Goal: Information Seeking & Learning: Learn about a topic

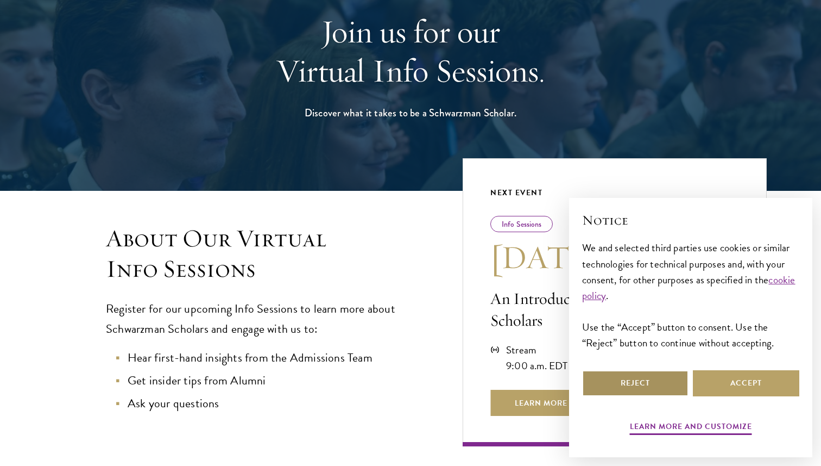
click at [648, 381] on button "Reject" at bounding box center [635, 383] width 106 height 26
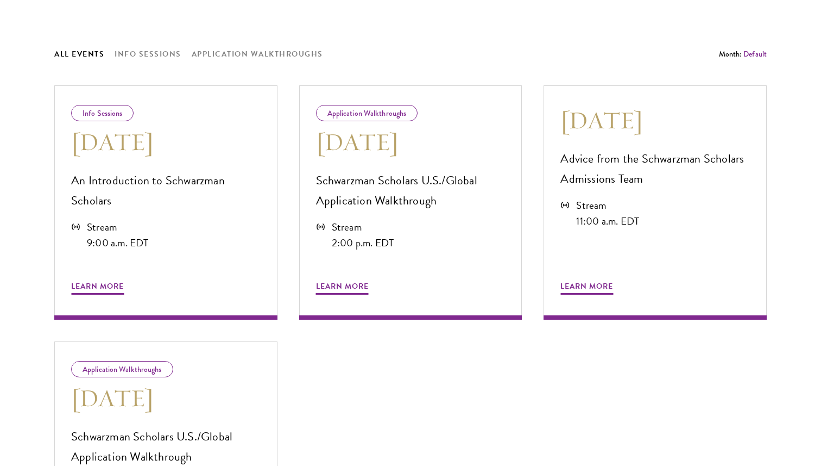
scroll to position [579, 0]
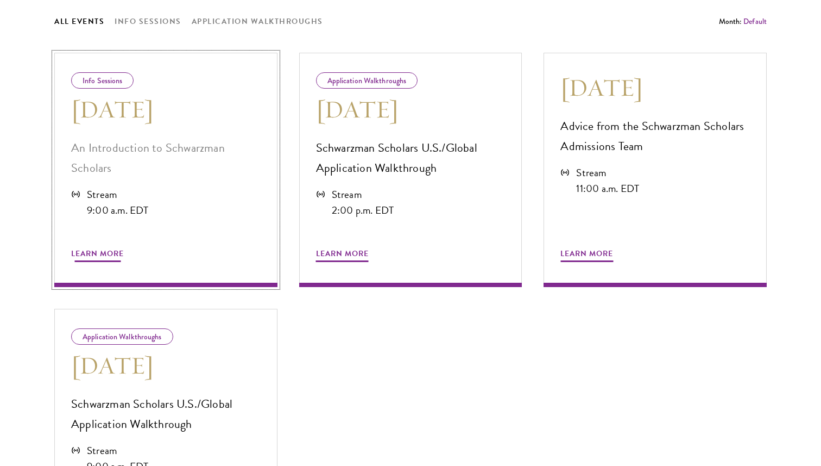
click at [97, 260] on span "Learn More" at bounding box center [97, 255] width 53 height 17
click at [365, 256] on span "Learn More" at bounding box center [342, 255] width 53 height 17
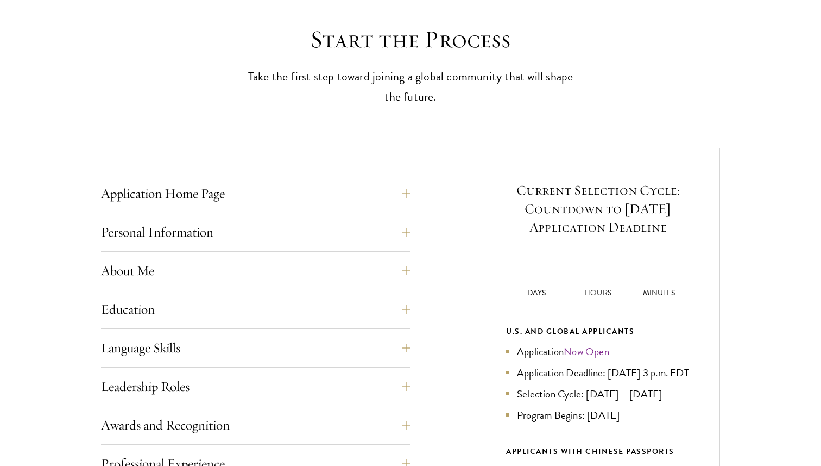
scroll to position [351, 0]
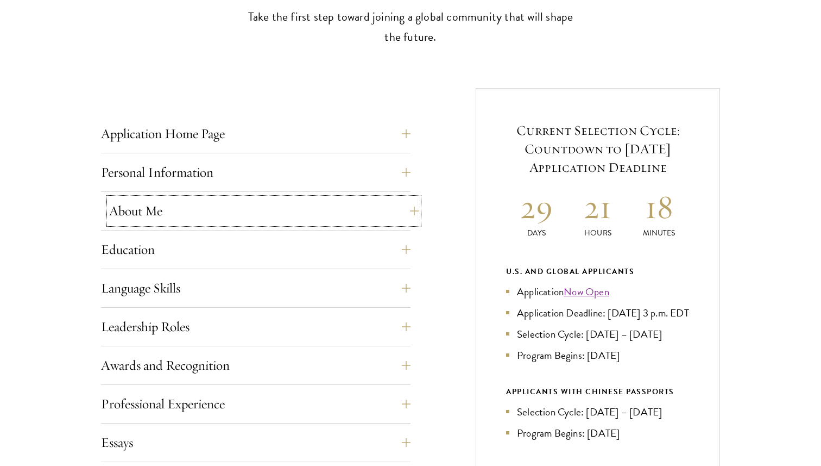
click at [288, 212] on button "About Me" at bounding box center [264, 211] width 310 height 26
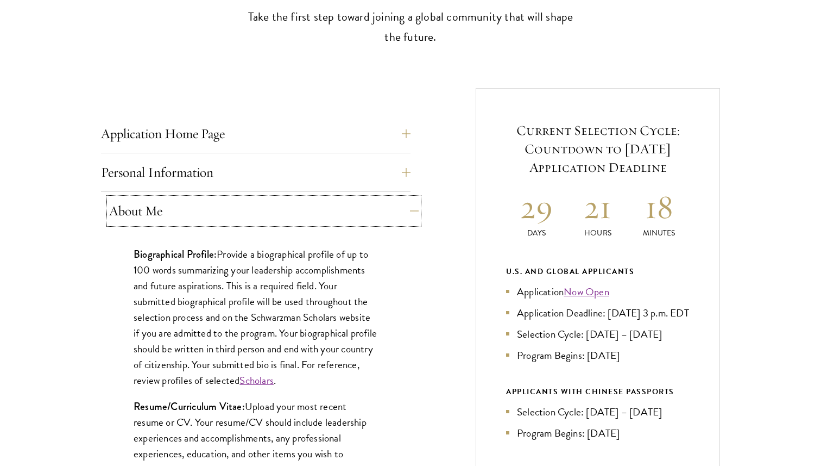
click at [288, 212] on button "About Me" at bounding box center [264, 211] width 310 height 26
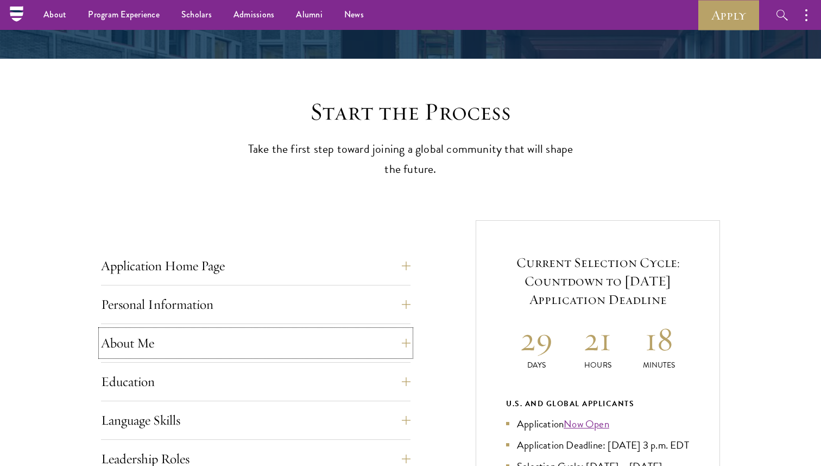
scroll to position [155, 0]
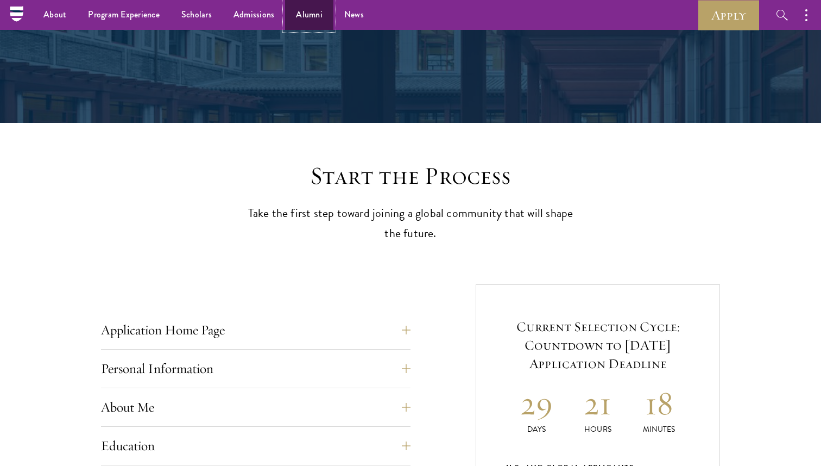
click at [305, 14] on link "Alumni" at bounding box center [309, 15] width 48 height 30
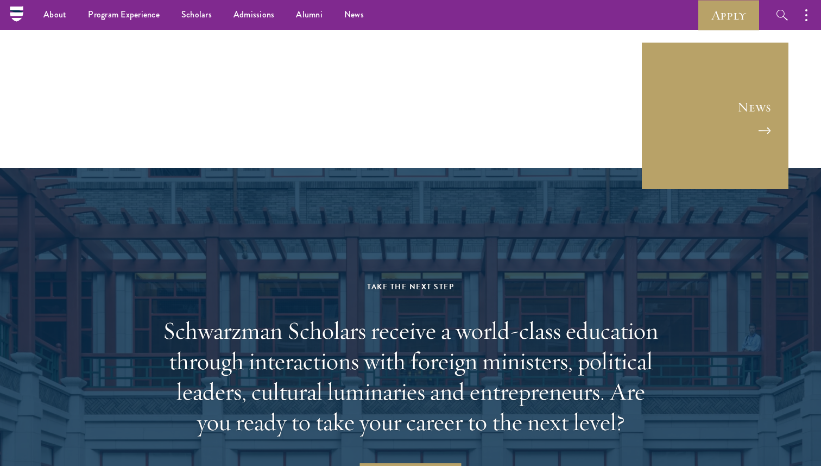
scroll to position [4289, 0]
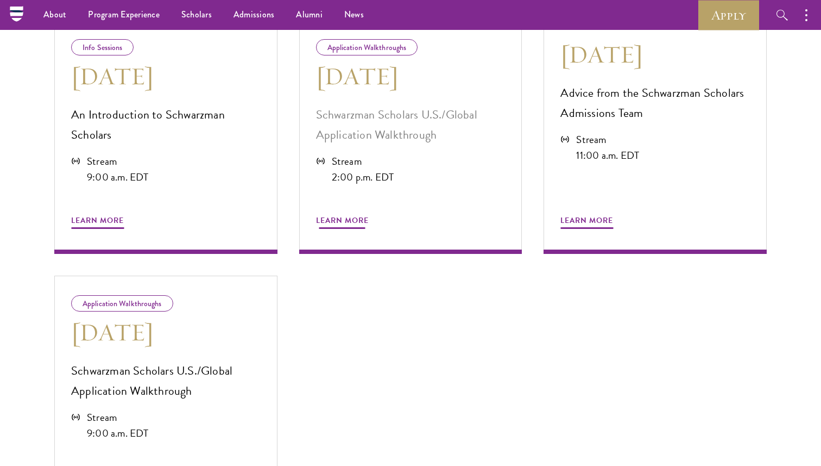
scroll to position [609, 0]
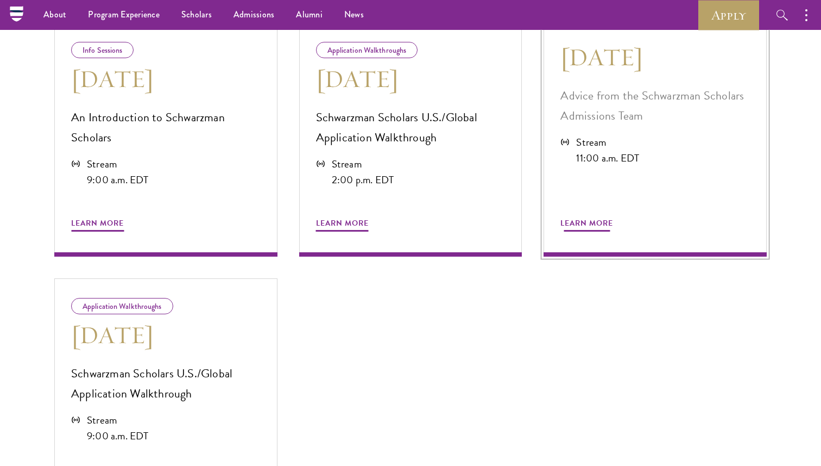
click at [577, 228] on span "Learn More" at bounding box center [587, 224] width 53 height 17
